Goal: Information Seeking & Learning: Learn about a topic

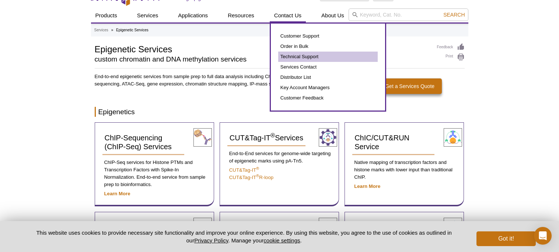
scroll to position [35, 0]
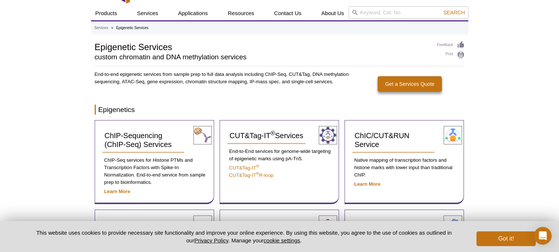
click at [353, 11] on icon at bounding box center [355, 13] width 6 height 6
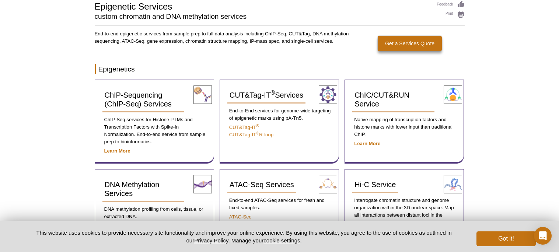
scroll to position [0, 0]
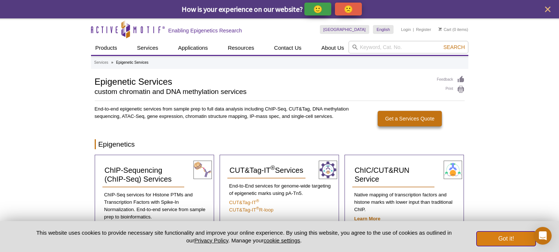
click at [487, 239] on button "Got it!" at bounding box center [506, 239] width 59 height 15
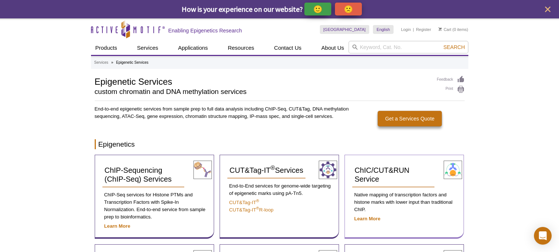
click at [428, 218] on p "Learn More" at bounding box center [404, 218] width 104 height 7
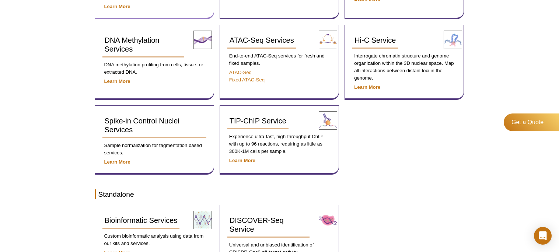
scroll to position [212, 0]
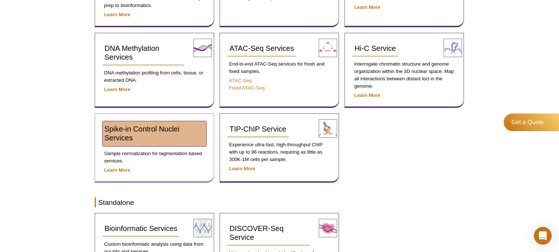
click at [131, 138] on span "Spike-in Control Nuclei Services" at bounding box center [142, 133] width 75 height 17
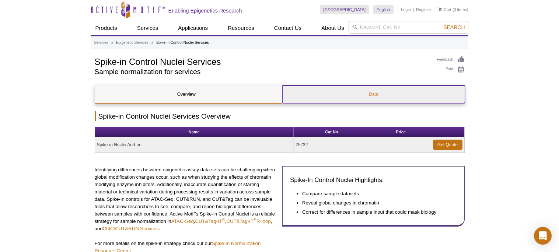
click at [392, 90] on link "Data" at bounding box center [373, 95] width 183 height 18
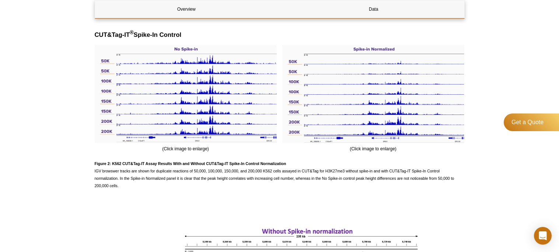
scroll to position [705, 0]
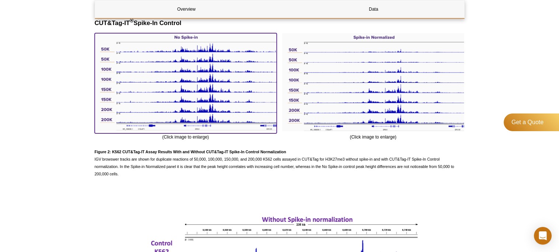
click at [208, 91] on img at bounding box center [186, 82] width 182 height 98
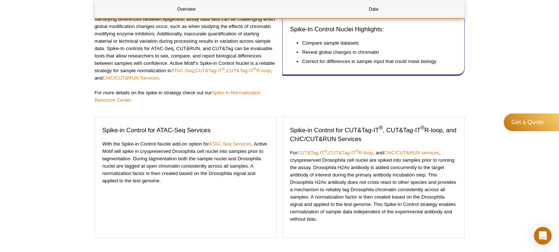
scroll to position [130, 0]
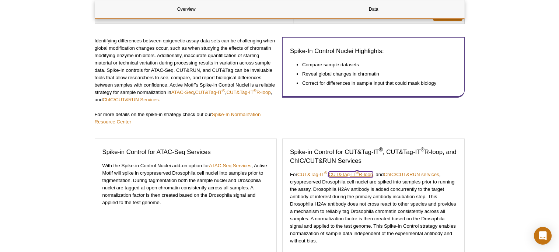
click at [348, 174] on link "CUT&Tag-IT ® R-loop" at bounding box center [351, 175] width 44 height 6
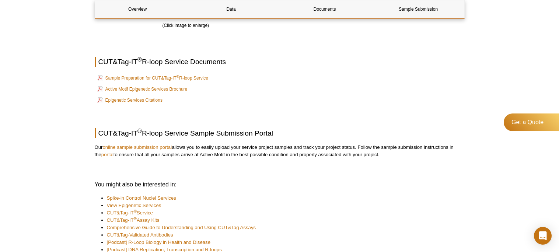
scroll to position [1122, 0]
